Goal: Task Accomplishment & Management: Complete application form

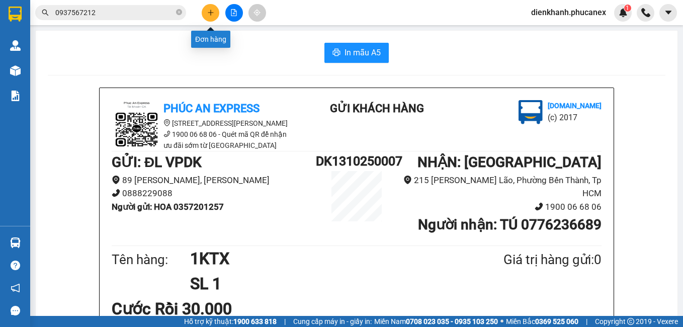
click at [208, 14] on icon "plus" at bounding box center [210, 12] width 7 height 7
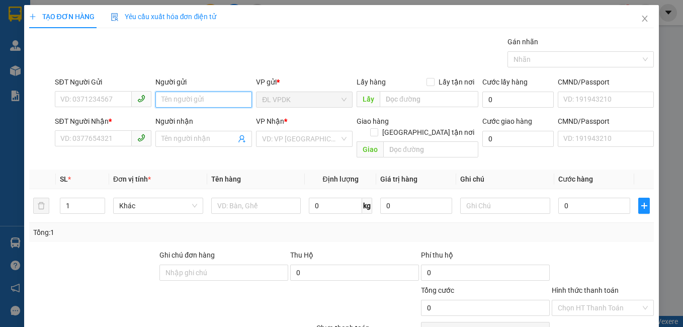
click at [168, 99] on input "Người gửi" at bounding box center [203, 100] width 97 height 16
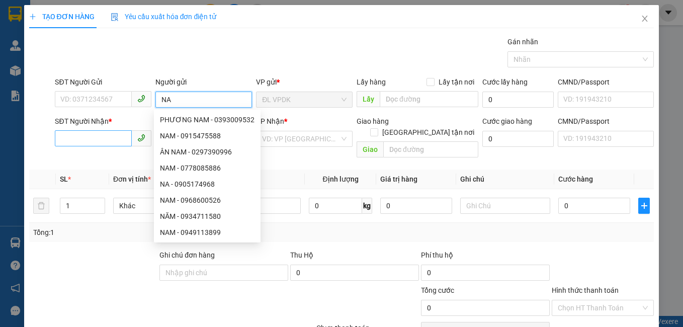
type input "NA"
click at [100, 140] on input "SĐT Người Nhận *" at bounding box center [93, 138] width 77 height 16
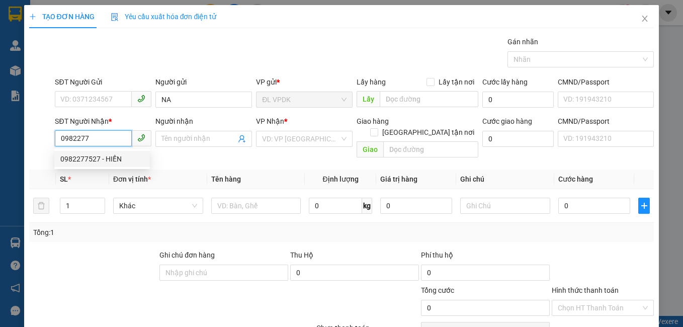
click at [84, 162] on div "0982277527 - HIỀN" at bounding box center [102, 158] width 84 height 11
type input "0982277527"
type input "HIỀN"
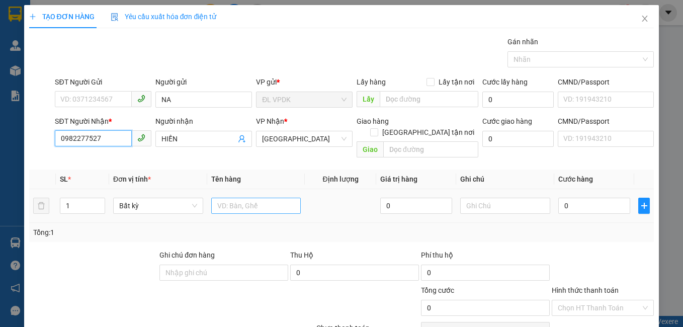
type input "0982277527"
click at [230, 201] on input "text" at bounding box center [256, 206] width 90 height 16
type input "1TX"
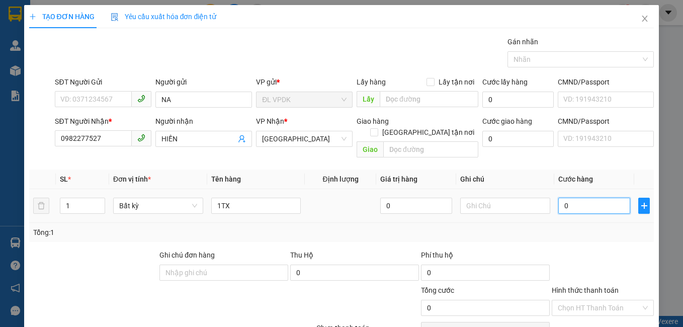
click at [558, 198] on input "0" at bounding box center [594, 206] width 72 height 16
type input "2"
type input "20"
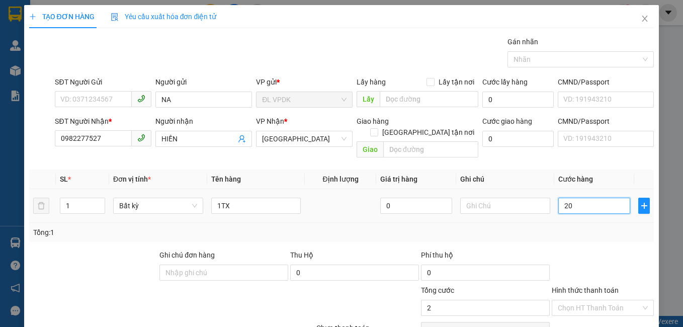
type input "20"
type input "20.000"
click at [583, 286] on label "Hình thức thanh toán" at bounding box center [585, 290] width 67 height 8
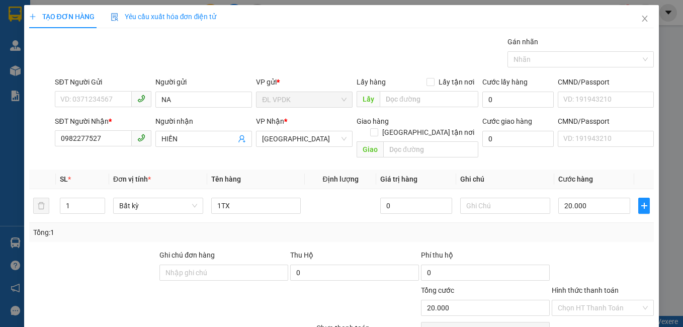
click at [583, 300] on input "Hình thức thanh toán" at bounding box center [600, 307] width 84 height 15
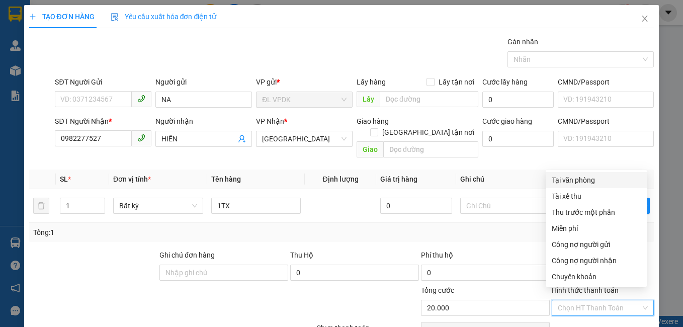
click at [574, 175] on div "Tại văn phòng" at bounding box center [596, 180] width 89 height 11
type input "0"
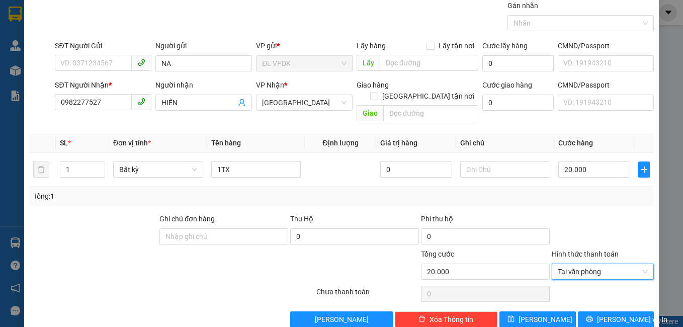
scroll to position [45, 0]
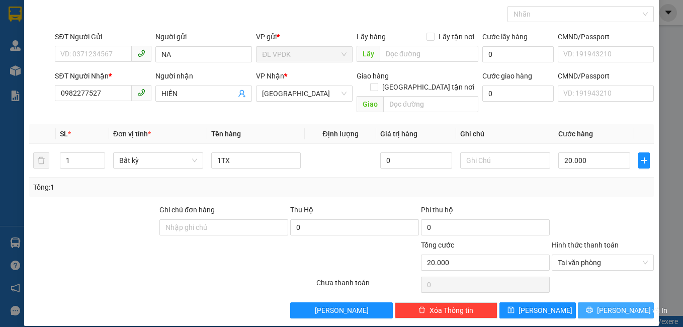
click at [601, 305] on span "[PERSON_NAME] và In" at bounding box center [632, 310] width 70 height 11
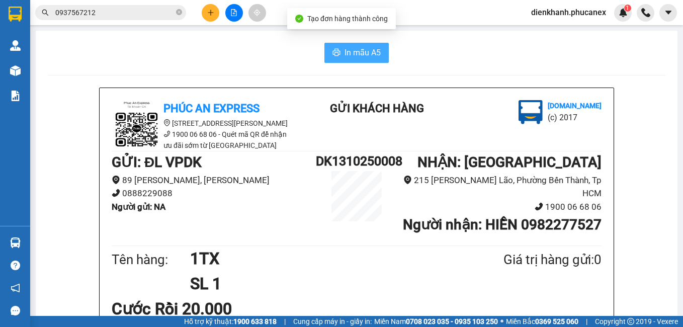
click at [350, 47] on span "In mẫu A5" at bounding box center [363, 52] width 36 height 13
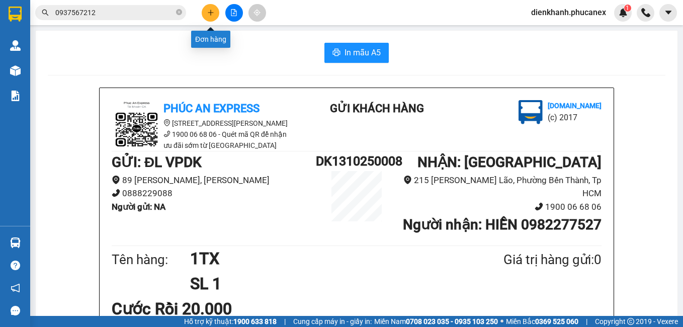
click at [210, 13] on icon "plus" at bounding box center [211, 12] width 6 height 1
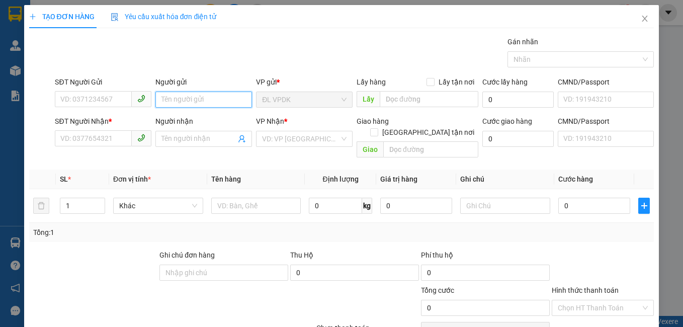
click at [163, 102] on input "Người gửi" at bounding box center [203, 100] width 97 height 16
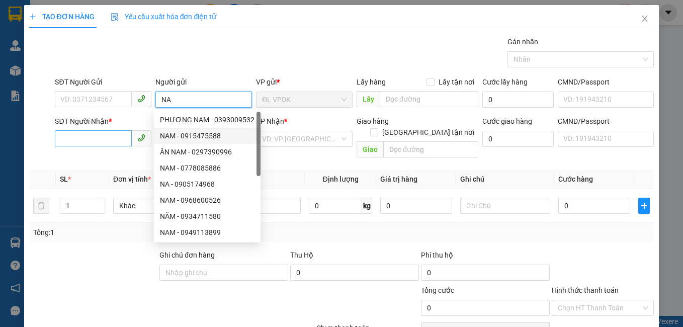
type input "NA"
click at [99, 135] on input "SĐT Người Nhận *" at bounding box center [93, 138] width 77 height 16
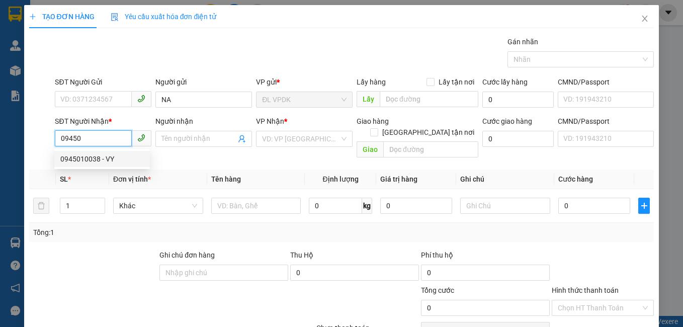
click at [83, 156] on div "0945010038 - VY" at bounding box center [102, 158] width 84 height 11
type input "0945010038"
type input "VY"
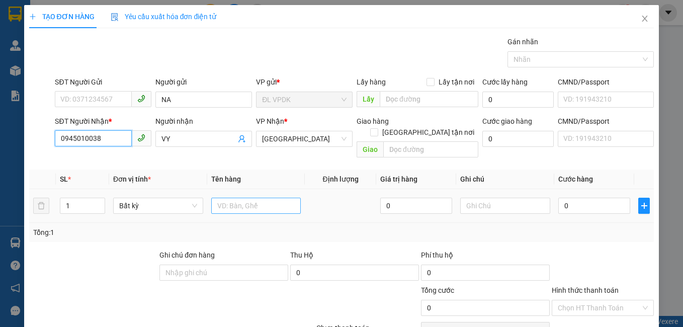
type input "0945010038"
click at [231, 198] on input "text" at bounding box center [256, 206] width 90 height 16
type input "1TX"
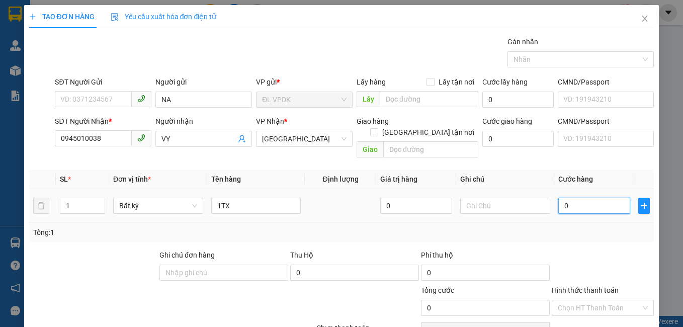
click at [558, 198] on input "0" at bounding box center [594, 206] width 72 height 16
type input "7"
type input "70"
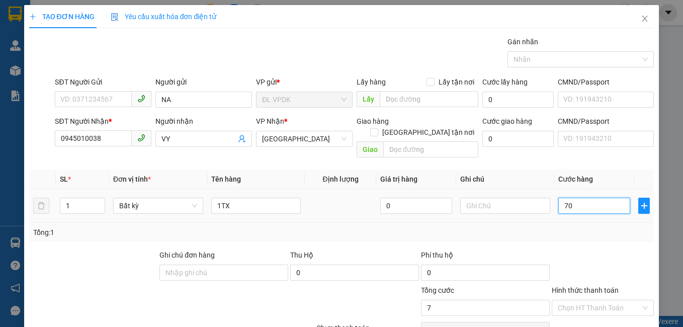
type input "70"
type input "70.000"
click at [586, 286] on label "Hình thức thanh toán" at bounding box center [585, 290] width 67 height 8
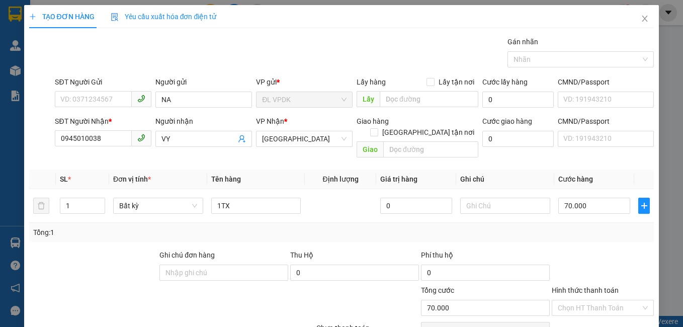
click at [586, 300] on input "Hình thức thanh toán" at bounding box center [600, 307] width 84 height 15
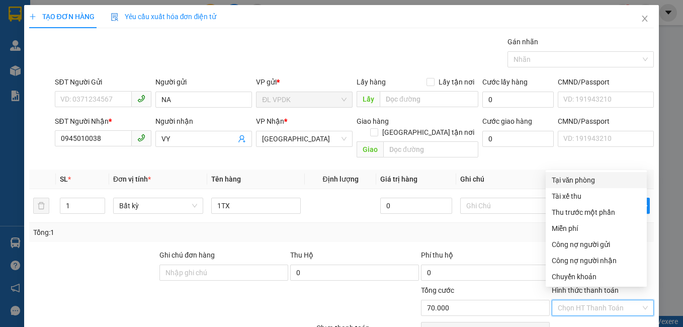
click at [575, 182] on div "Tại văn phòng" at bounding box center [596, 180] width 89 height 11
type input "0"
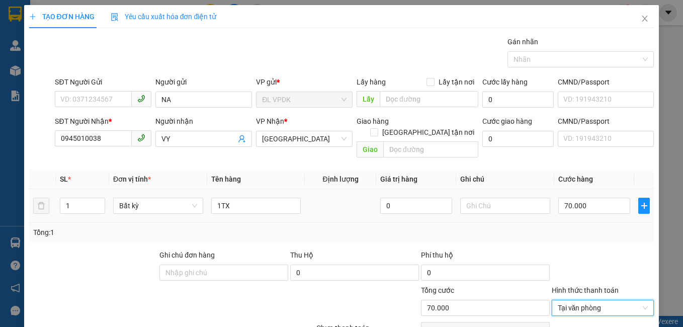
scroll to position [45, 0]
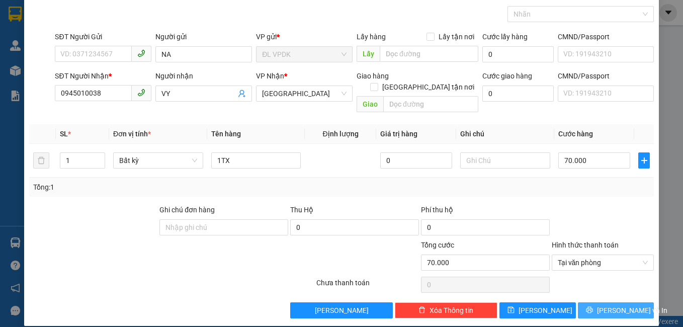
click at [609, 305] on span "[PERSON_NAME] và In" at bounding box center [632, 310] width 70 height 11
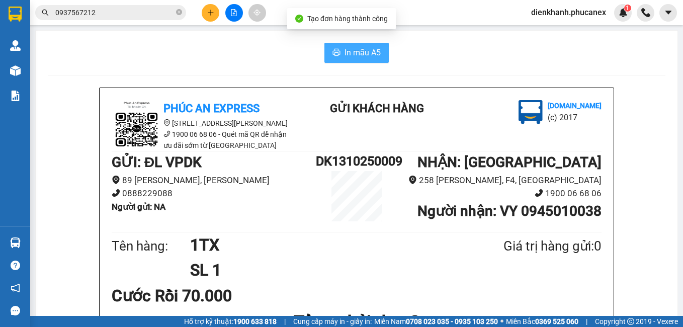
click at [360, 46] on button "In mẫu A5" at bounding box center [356, 53] width 64 height 20
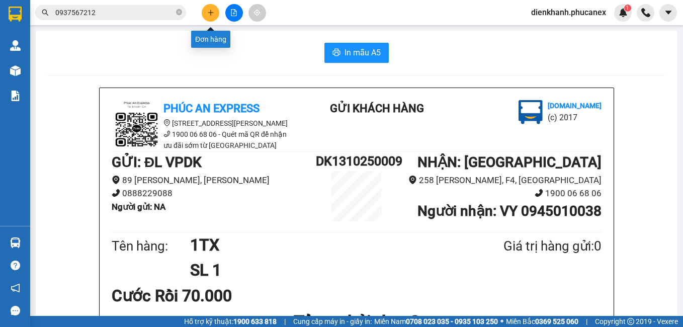
click at [215, 14] on button at bounding box center [211, 13] width 18 height 18
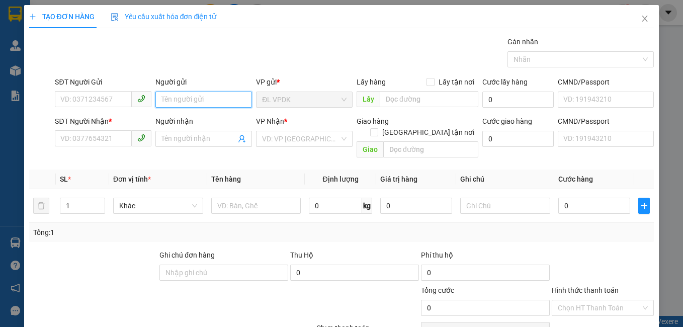
click at [180, 100] on input "Người gửi" at bounding box center [203, 100] width 97 height 16
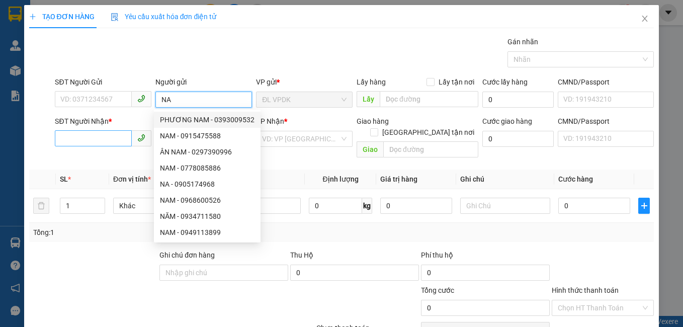
type input "NA"
click at [75, 139] on input "SĐT Người Nhận *" at bounding box center [93, 138] width 77 height 16
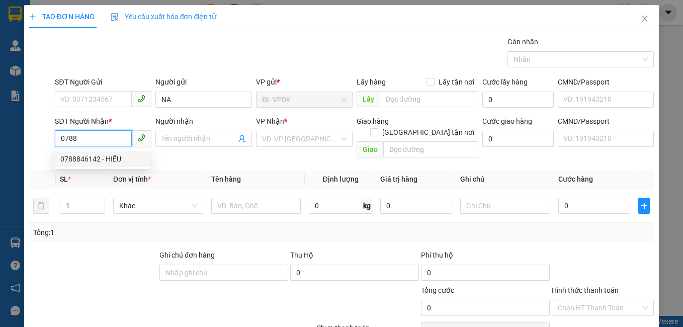
click at [72, 157] on div "0788846142 - HIẾU" at bounding box center [102, 158] width 84 height 11
type input "0788846142"
type input "HIẾU"
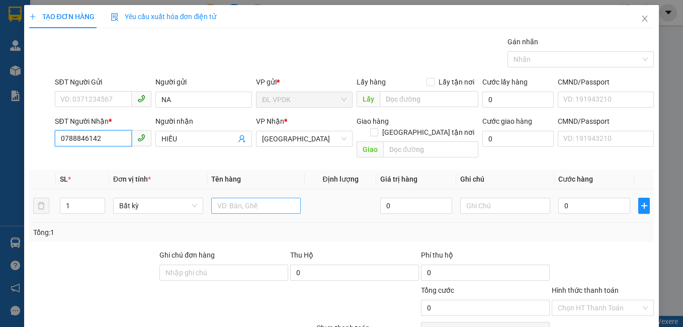
type input "0788846142"
click at [211, 198] on input "text" at bounding box center [256, 206] width 90 height 16
type input "1 BAO"
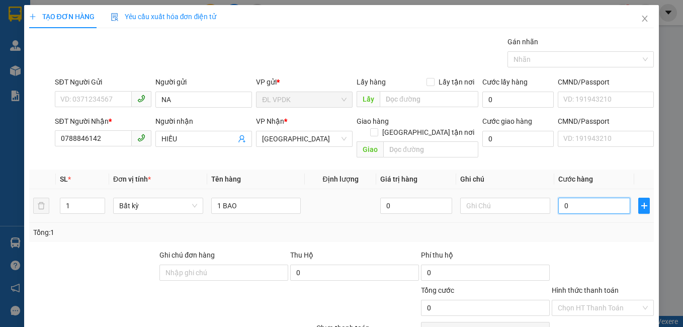
click at [558, 198] on input "0" at bounding box center [594, 206] width 72 height 16
type input "8"
type input "80"
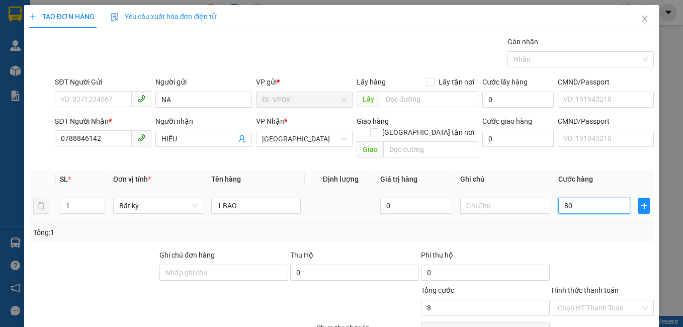
type input "80"
type input "80.000"
click at [605, 286] on label "Hình thức thanh toán" at bounding box center [585, 290] width 67 height 8
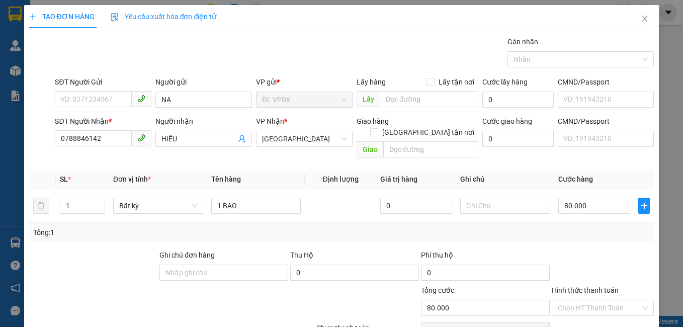
click at [605, 300] on input "Hình thức thanh toán" at bounding box center [600, 307] width 84 height 15
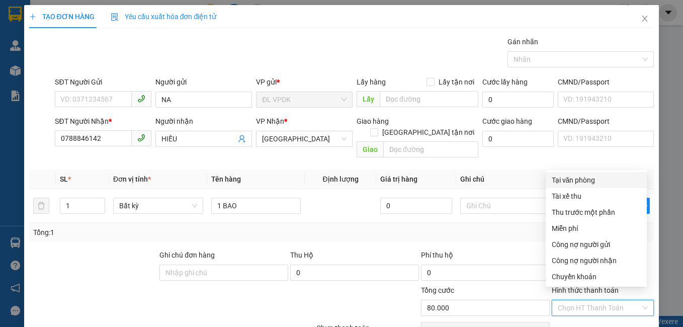
click at [569, 181] on div "Tại văn phòng" at bounding box center [596, 180] width 89 height 11
type input "0"
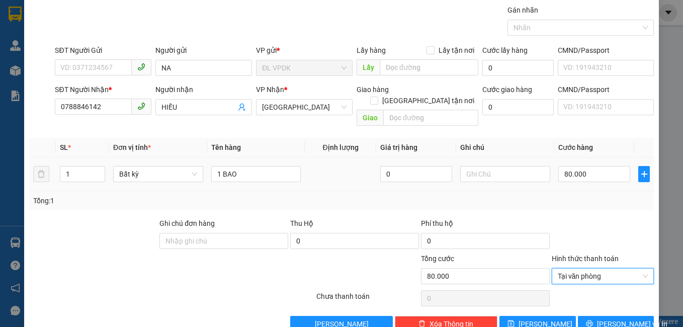
scroll to position [45, 0]
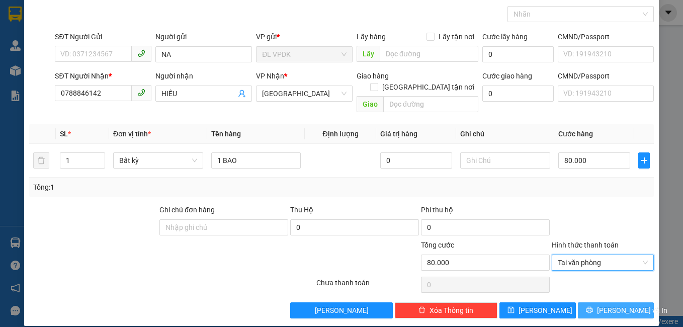
click at [612, 305] on span "[PERSON_NAME] và In" at bounding box center [632, 310] width 70 height 11
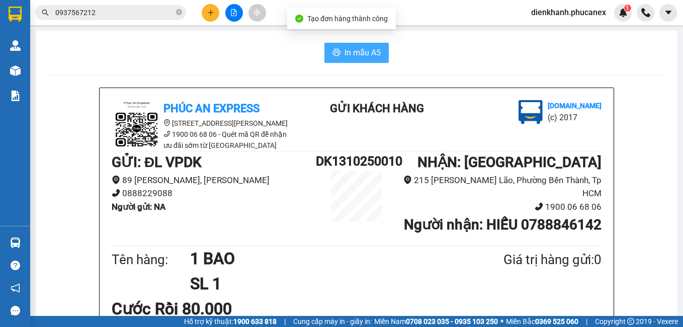
click at [363, 54] on span "In mẫu A5" at bounding box center [363, 52] width 36 height 13
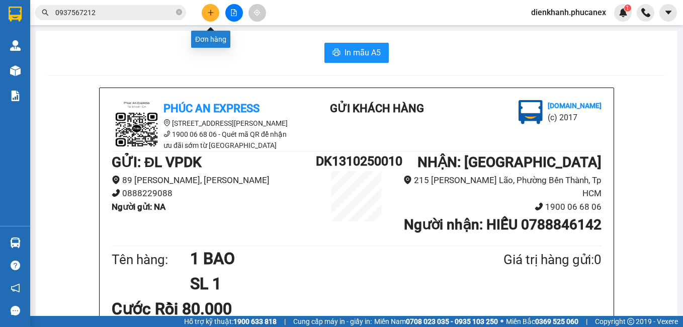
click at [213, 11] on icon "plus" at bounding box center [210, 12] width 7 height 7
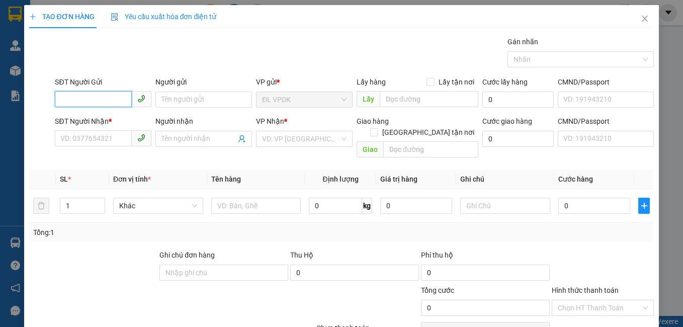
click at [124, 99] on input "SĐT Người Gửi" at bounding box center [93, 99] width 77 height 16
click at [79, 117] on div "0931464444 - THẠCH" at bounding box center [102, 119] width 84 height 11
type input "0931464444"
type input "THẠCH"
type input "0969683878"
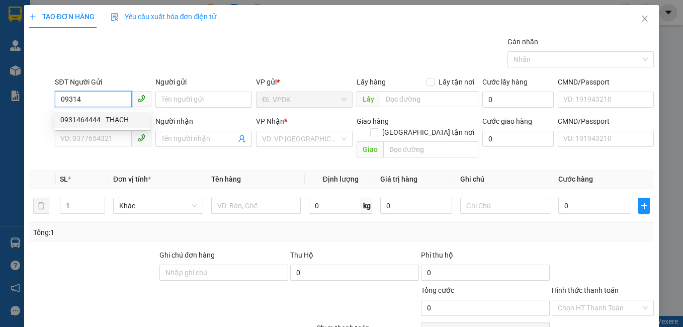
type input "HÒA"
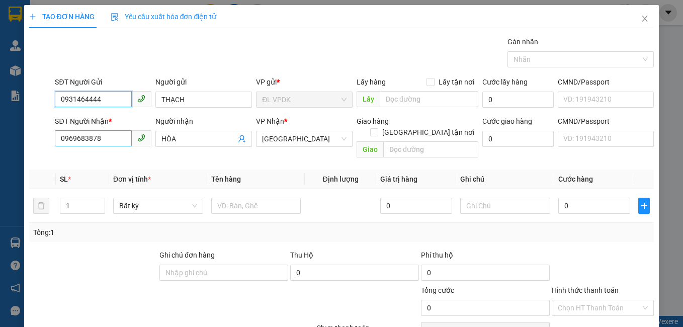
type input "0931464444"
click at [113, 142] on input "0969683878" at bounding box center [93, 138] width 77 height 16
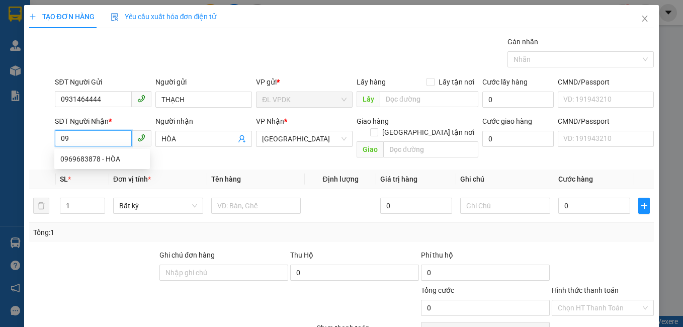
type input "0"
click at [84, 173] on div "0908007767" at bounding box center [102, 175] width 84 height 11
type input "0908007767"
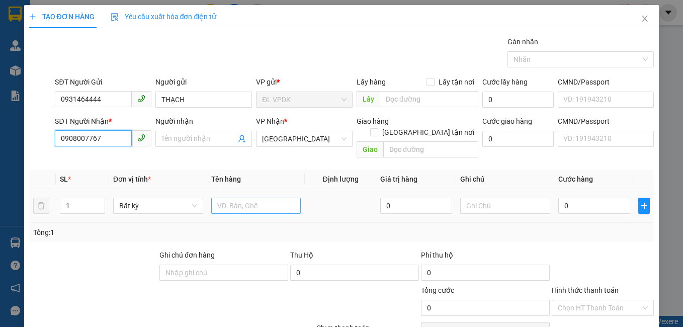
type input "0908007767"
click at [223, 198] on input "text" at bounding box center [256, 206] width 90 height 16
type input "1H"
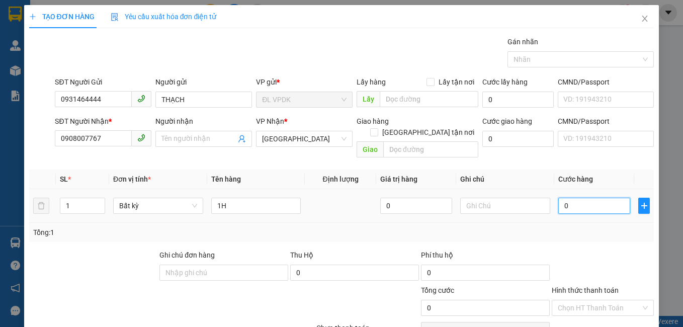
click at [558, 198] on input "0" at bounding box center [594, 206] width 72 height 16
type input "2"
type input "20"
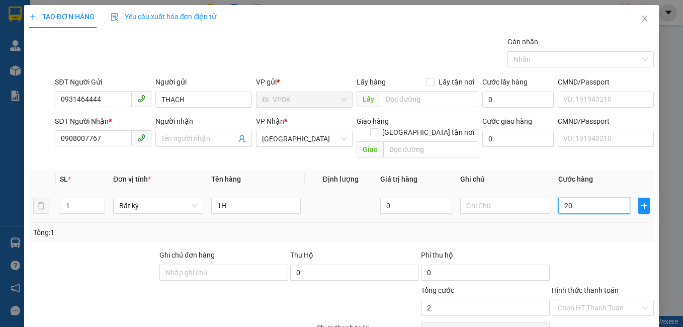
type input "20"
type input "20.000"
click at [597, 286] on label "Hình thức thanh toán" at bounding box center [585, 290] width 67 height 8
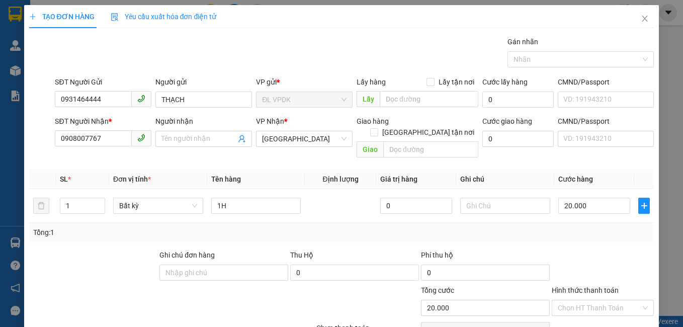
click at [597, 300] on input "Hình thức thanh toán" at bounding box center [600, 307] width 84 height 15
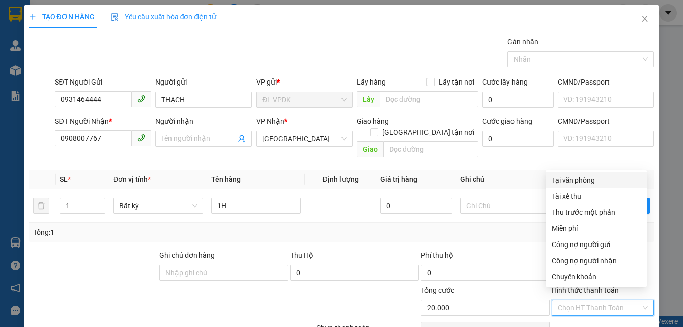
click at [570, 179] on div "Tại văn phòng" at bounding box center [596, 180] width 89 height 11
type input "0"
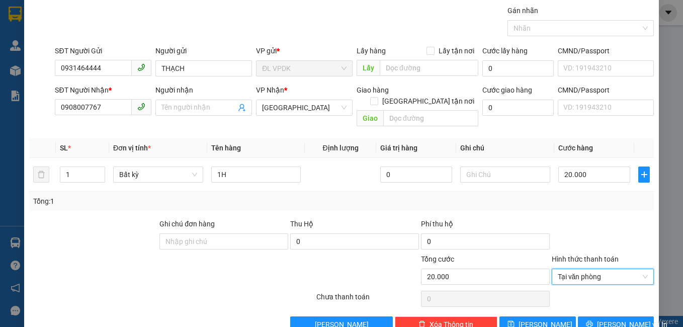
scroll to position [45, 0]
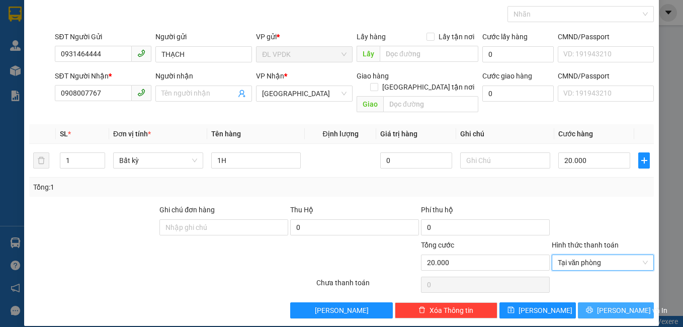
click at [607, 305] on span "[PERSON_NAME] và In" at bounding box center [632, 310] width 70 height 11
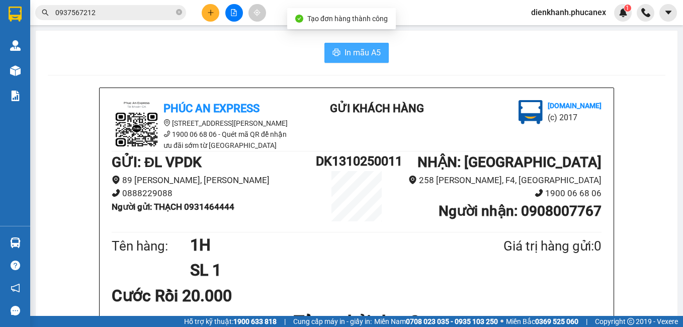
click at [360, 47] on span "In mẫu A5" at bounding box center [363, 52] width 36 height 13
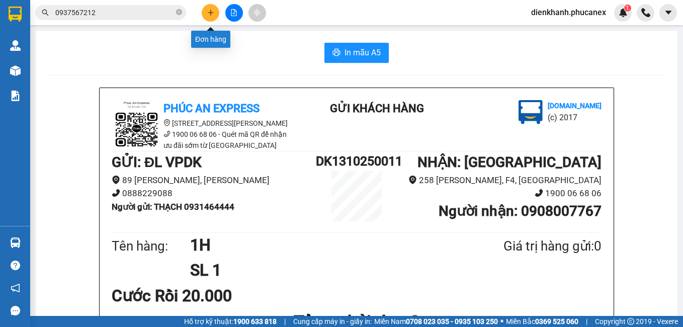
click at [214, 14] on icon "plus" at bounding box center [210, 12] width 7 height 7
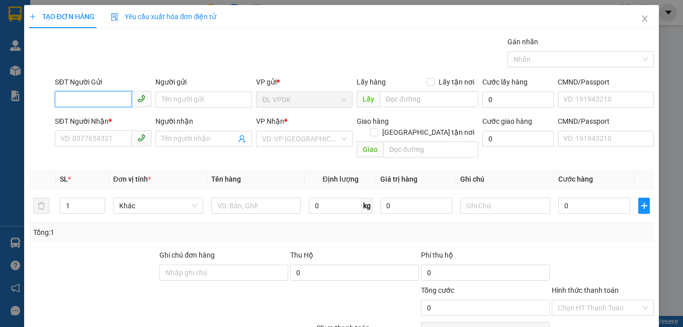
click at [118, 97] on input "SĐT Người Gửi" at bounding box center [93, 99] width 77 height 16
click at [81, 119] on div "0931464444 - THẠCH" at bounding box center [102, 119] width 84 height 11
type input "0931464444"
type input "THẠCH"
type input "0908007767"
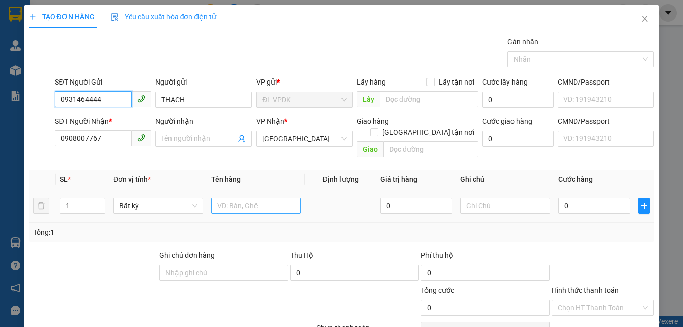
type input "0931464444"
click at [223, 198] on input "text" at bounding box center [256, 206] width 90 height 16
type input "1H"
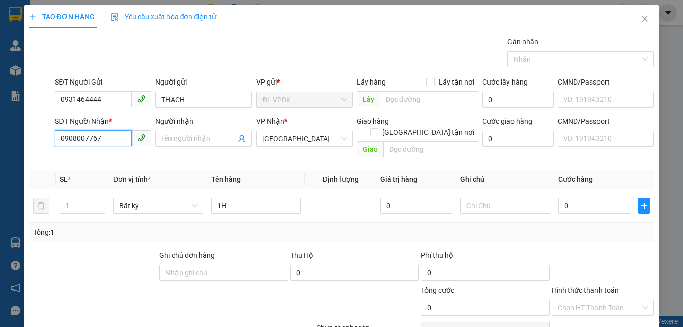
click at [101, 138] on input "0908007767" at bounding box center [93, 138] width 77 height 16
type input "0"
type input "0898642766"
click at [156, 135] on span at bounding box center [203, 139] width 97 height 16
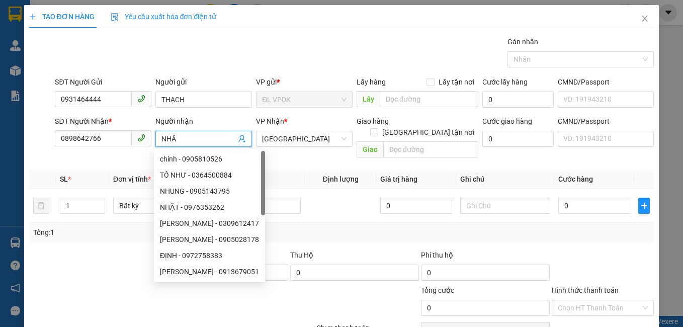
type input "NHÂN"
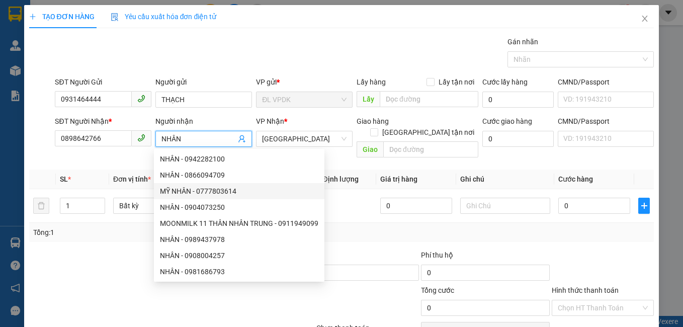
click at [256, 183] on div "MỸ NHÂN - 0777803614" at bounding box center [239, 191] width 171 height 16
type input "0777803614"
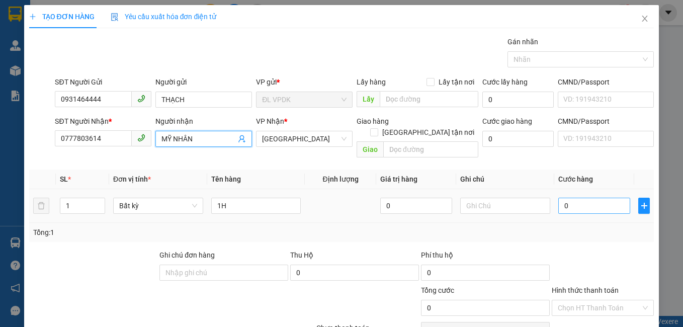
type input "MỸ NHÂN"
click at [558, 198] on input "0" at bounding box center [594, 206] width 72 height 16
type input "2"
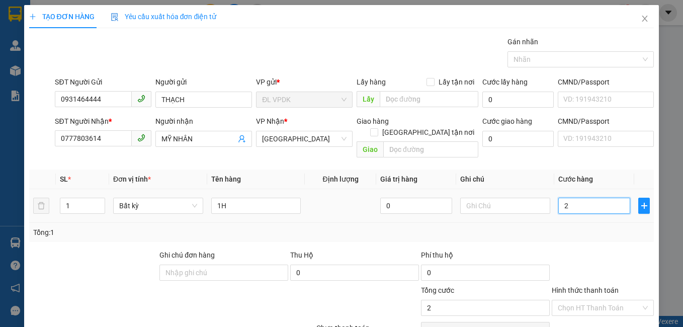
type input "20"
type input "20.000"
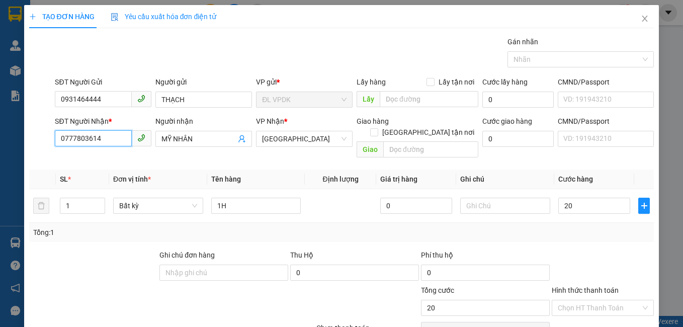
type input "20.000"
click at [101, 138] on input "0777803614" at bounding box center [93, 138] width 77 height 16
type input "0898642766"
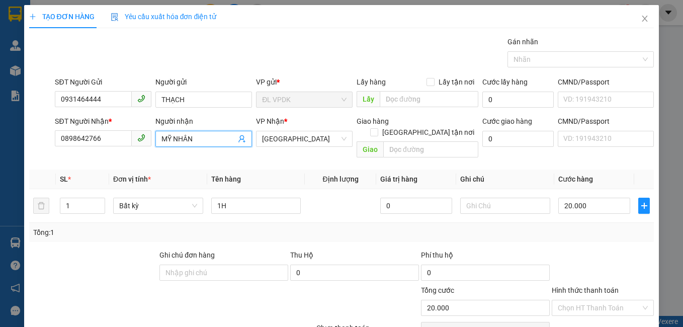
click at [172, 136] on input "MỸ NHÂN" at bounding box center [198, 138] width 74 height 11
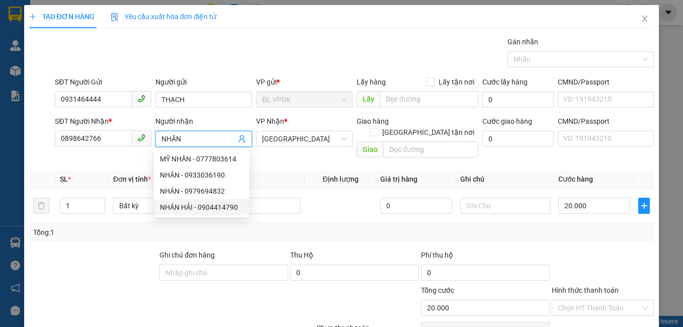
type input "NHÂN"
click at [581, 286] on label "Hình thức thanh toán" at bounding box center [585, 290] width 67 height 8
click at [581, 300] on input "Hình thức thanh toán" at bounding box center [600, 307] width 84 height 15
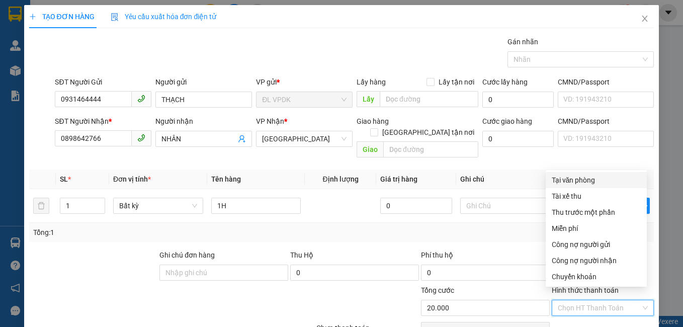
click at [569, 182] on div "Tại văn phòng" at bounding box center [596, 180] width 89 height 11
type input "0"
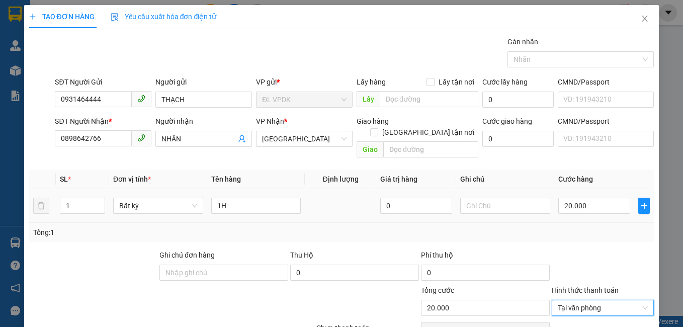
scroll to position [45, 0]
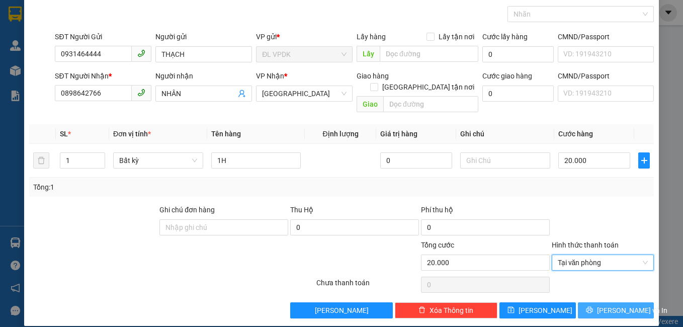
click at [609, 305] on span "[PERSON_NAME] và In" at bounding box center [632, 310] width 70 height 11
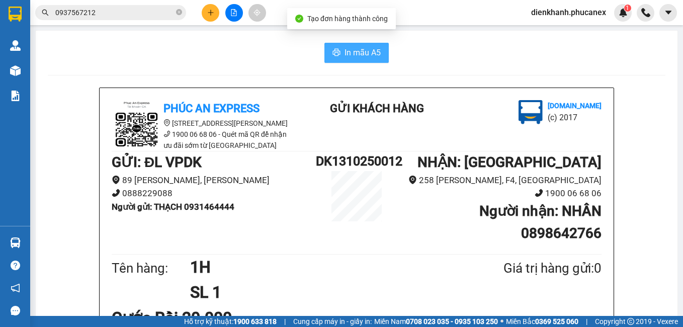
click at [338, 50] on button "In mẫu A5" at bounding box center [356, 53] width 64 height 20
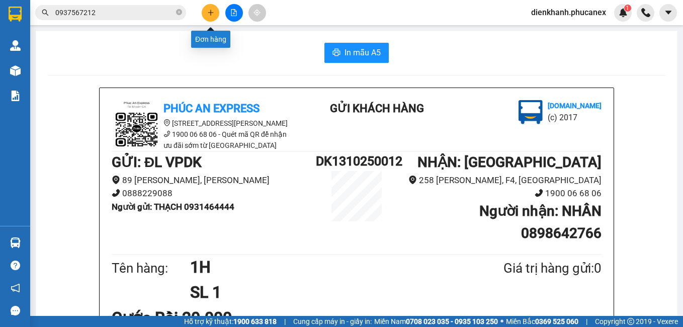
click at [210, 14] on icon "plus" at bounding box center [210, 12] width 7 height 7
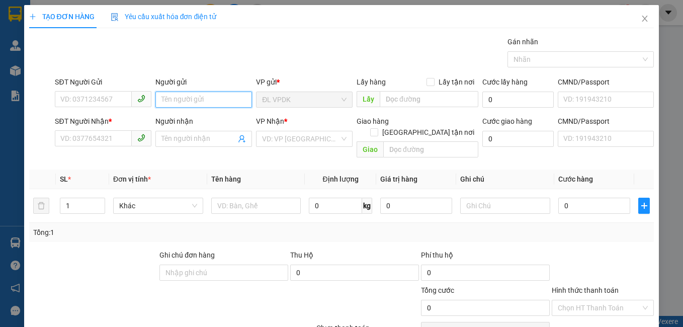
click at [166, 102] on input "Người gửi" at bounding box center [203, 100] width 97 height 16
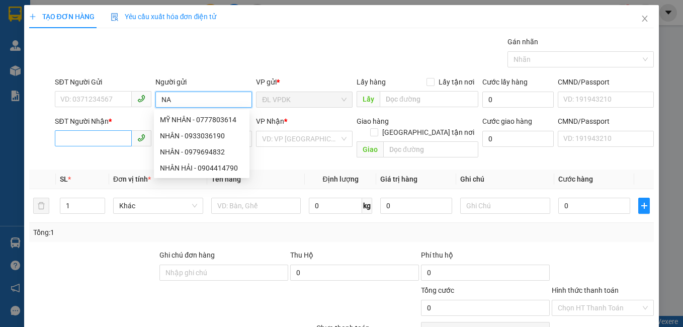
type input "NA"
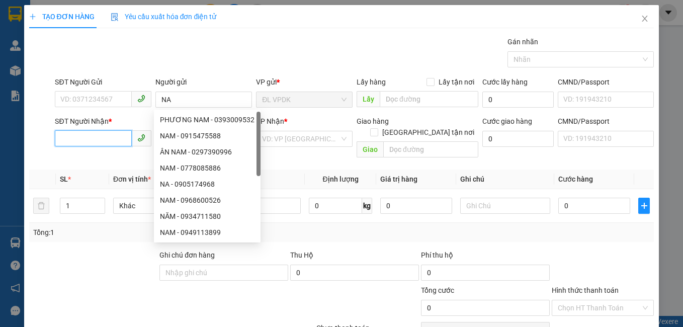
click at [99, 141] on input "SĐT Người Nhận *" at bounding box center [93, 138] width 77 height 16
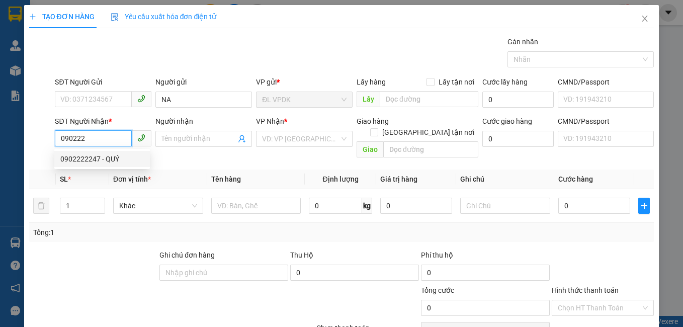
click at [84, 161] on div "0902222247 - QUÝ" at bounding box center [102, 158] width 84 height 11
type input "0902222247"
type input "QUÝ"
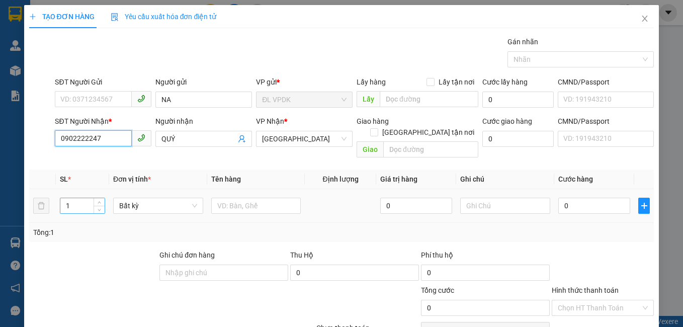
type input "0902222247"
click at [76, 198] on input "1" at bounding box center [82, 205] width 44 height 15
type input "2"
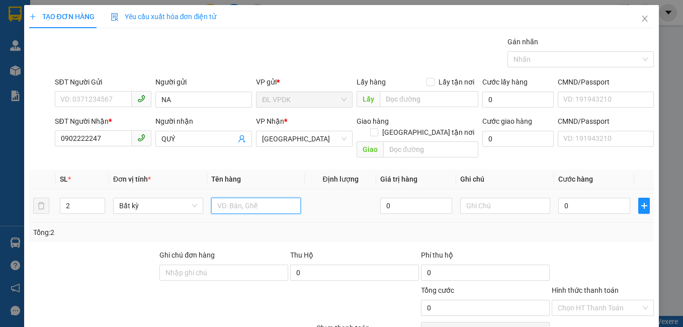
click at [216, 198] on input "text" at bounding box center [256, 206] width 90 height 16
type input "2TX"
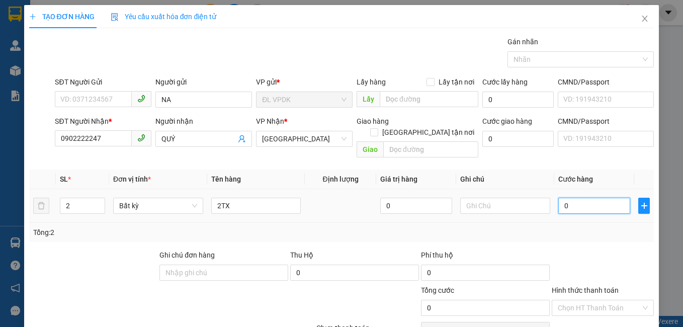
click at [559, 198] on input "0" at bounding box center [594, 206] width 72 height 16
type input "1"
type input "17"
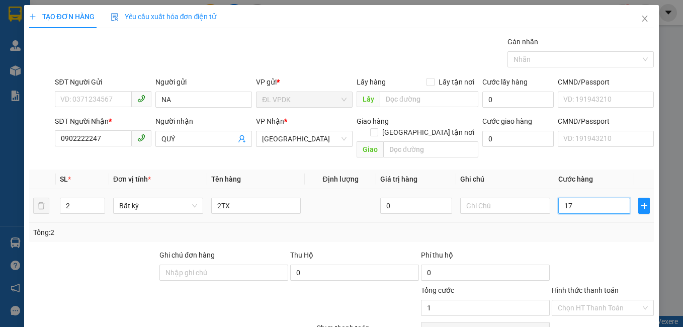
type input "17"
type input "170"
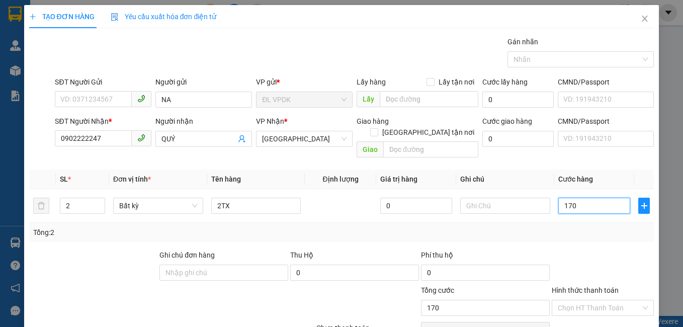
type input "17"
type input "1"
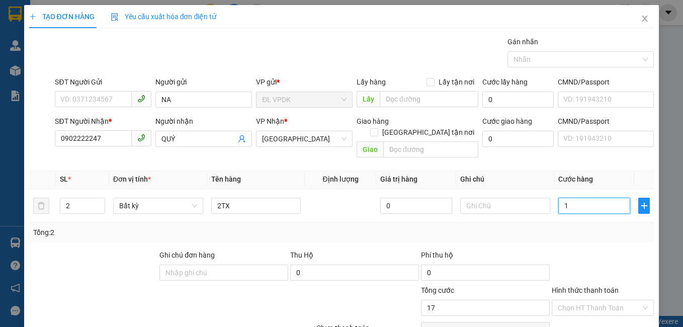
type input "1"
type input "18"
type input "180"
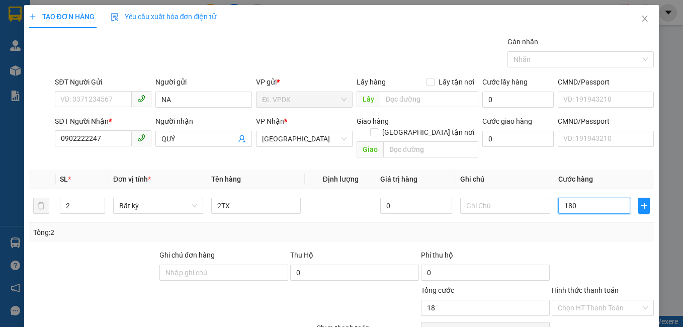
type input "180"
type input "180.000"
click at [588, 286] on label "Hình thức thanh toán" at bounding box center [585, 290] width 67 height 8
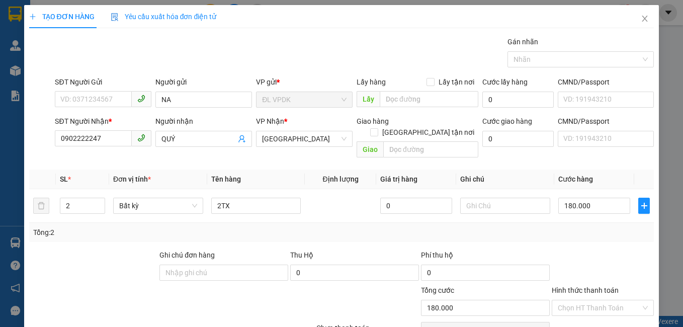
click at [588, 300] on input "Hình thức thanh toán" at bounding box center [600, 307] width 84 height 15
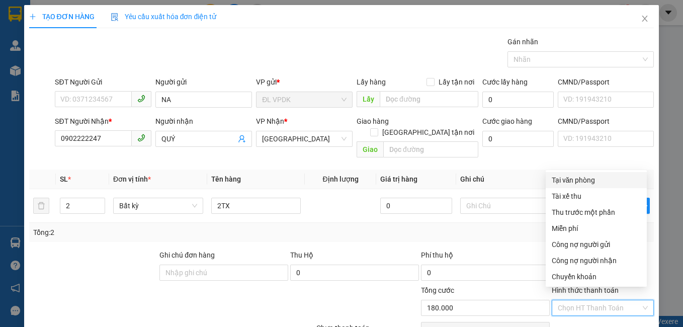
click at [565, 183] on div "Tại văn phòng" at bounding box center [596, 180] width 89 height 11
type input "0"
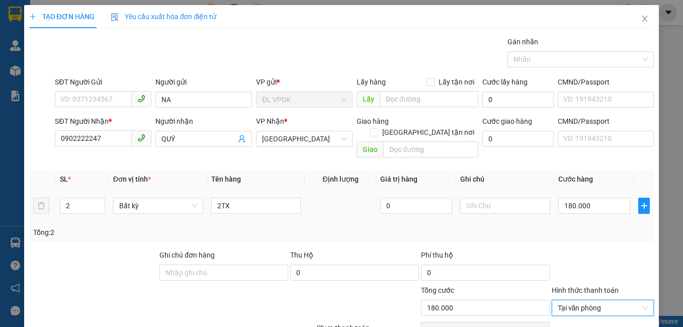
scroll to position [45, 0]
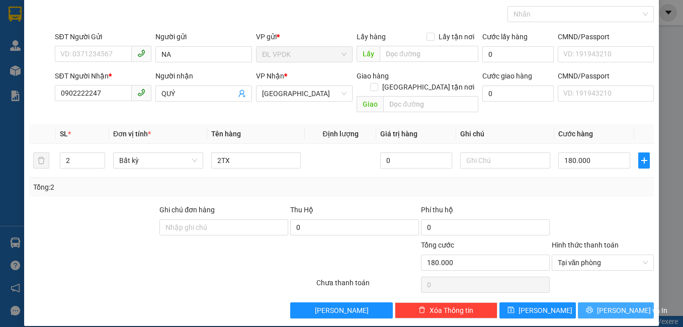
click at [602, 305] on span "[PERSON_NAME] và In" at bounding box center [632, 310] width 70 height 11
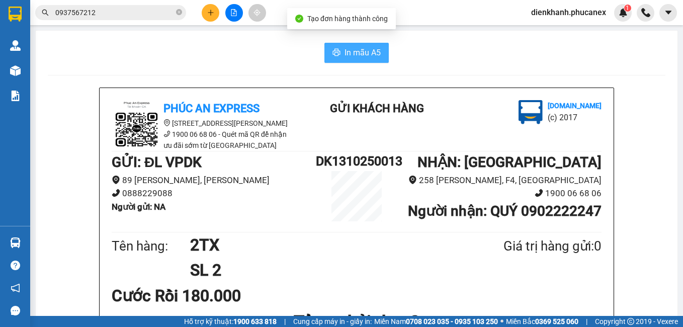
click at [345, 54] on span "In mẫu A5" at bounding box center [363, 52] width 36 height 13
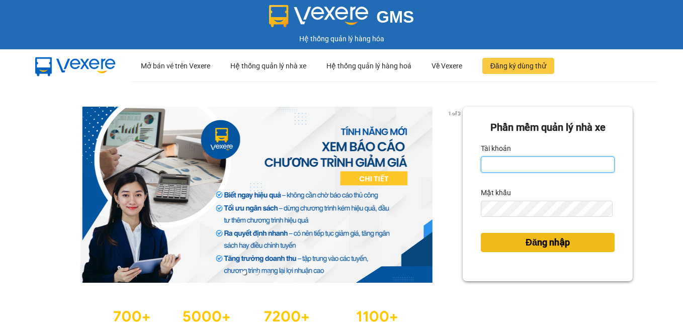
type input "dienkhanh.phucanex"
drag, startPoint x: 519, startPoint y: 246, endPoint x: 419, endPoint y: 177, distance: 121.7
click at [526, 246] on span "Đăng nhập" at bounding box center [548, 242] width 44 height 14
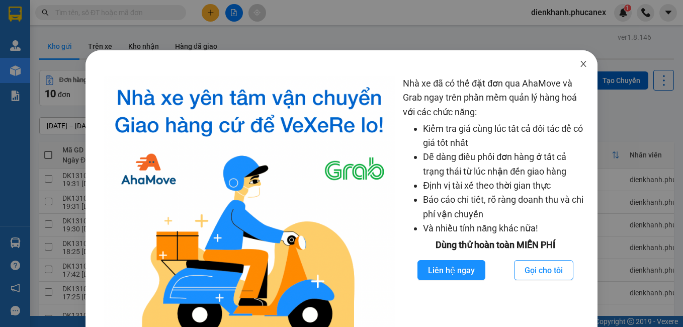
click at [577, 60] on span "Close" at bounding box center [583, 64] width 28 height 28
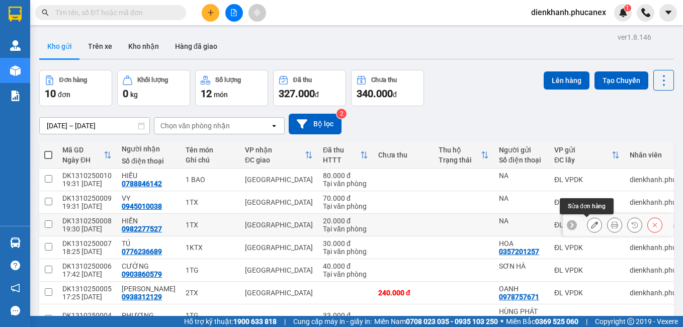
click at [591, 224] on icon at bounding box center [594, 224] width 7 height 7
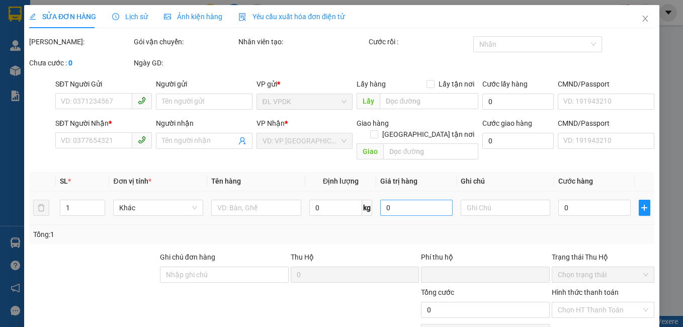
type input "NA"
type input "0982277527"
type input "HIỀN"
type input "0"
type input "20.000"
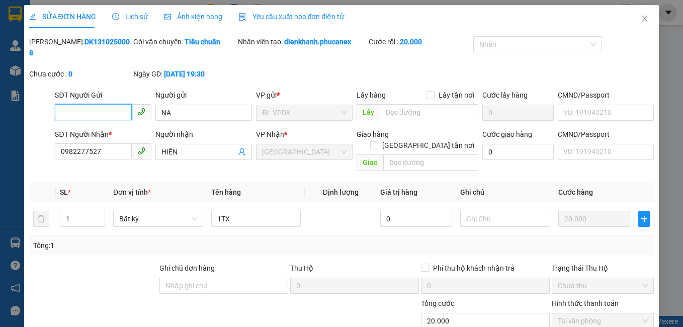
click at [298, 144] on span "[GEOGRAPHIC_DATA]" at bounding box center [304, 151] width 85 height 15
